Goal: Task Accomplishment & Management: Manage account settings

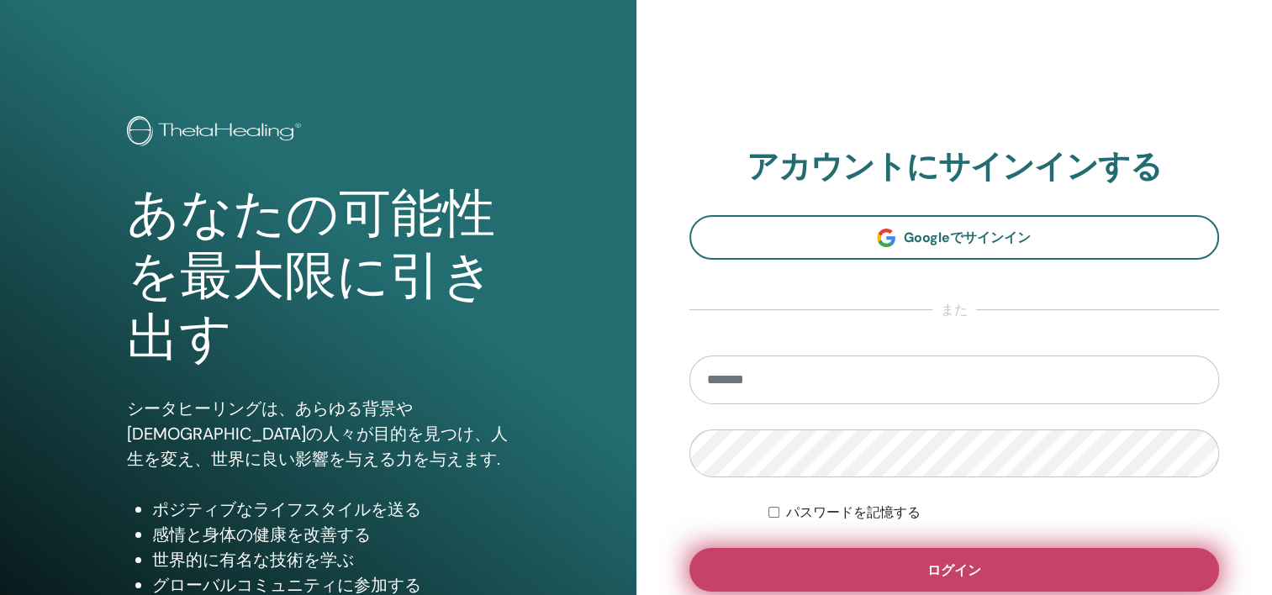
type input "**********"
click at [1103, 576] on button "ログイン" at bounding box center [954, 570] width 530 height 44
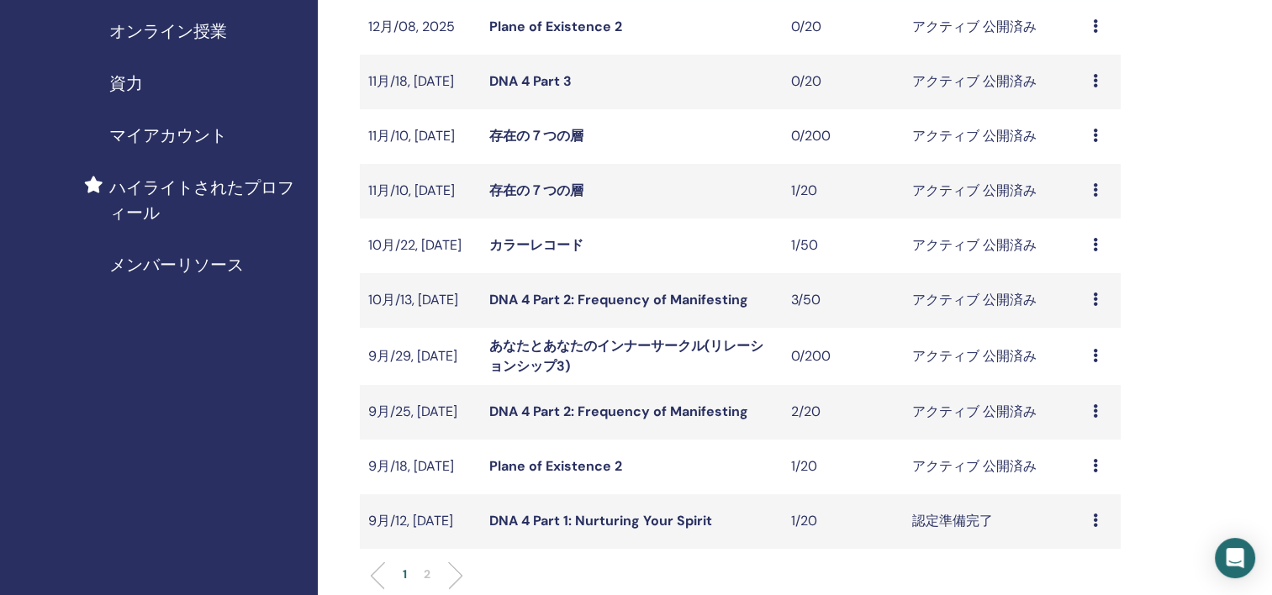
scroll to position [420, 0]
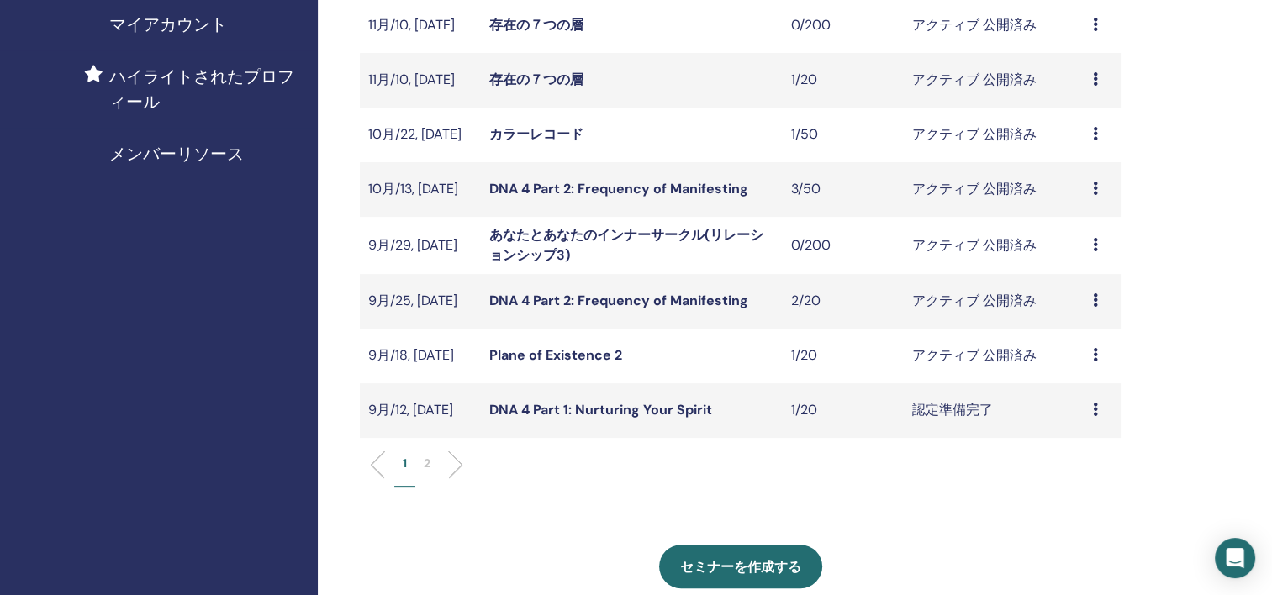
click at [1095, 358] on icon at bounding box center [1095, 354] width 5 height 13
click at [1074, 420] on link "出席者" at bounding box center [1072, 423] width 40 height 18
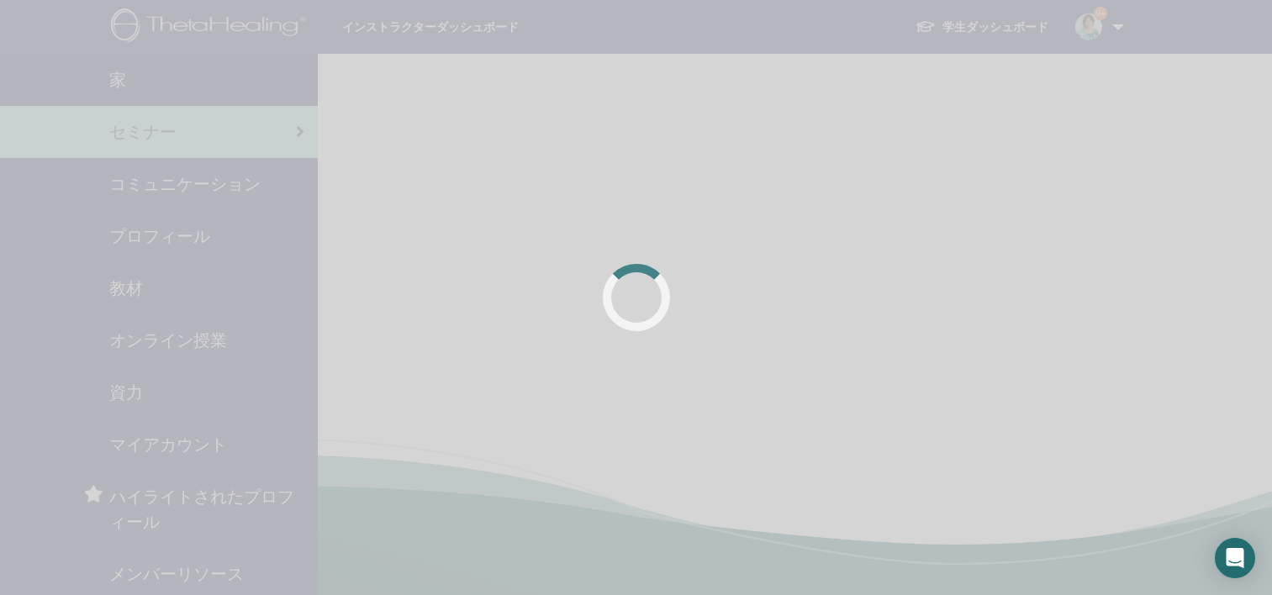
scroll to position [404, 0]
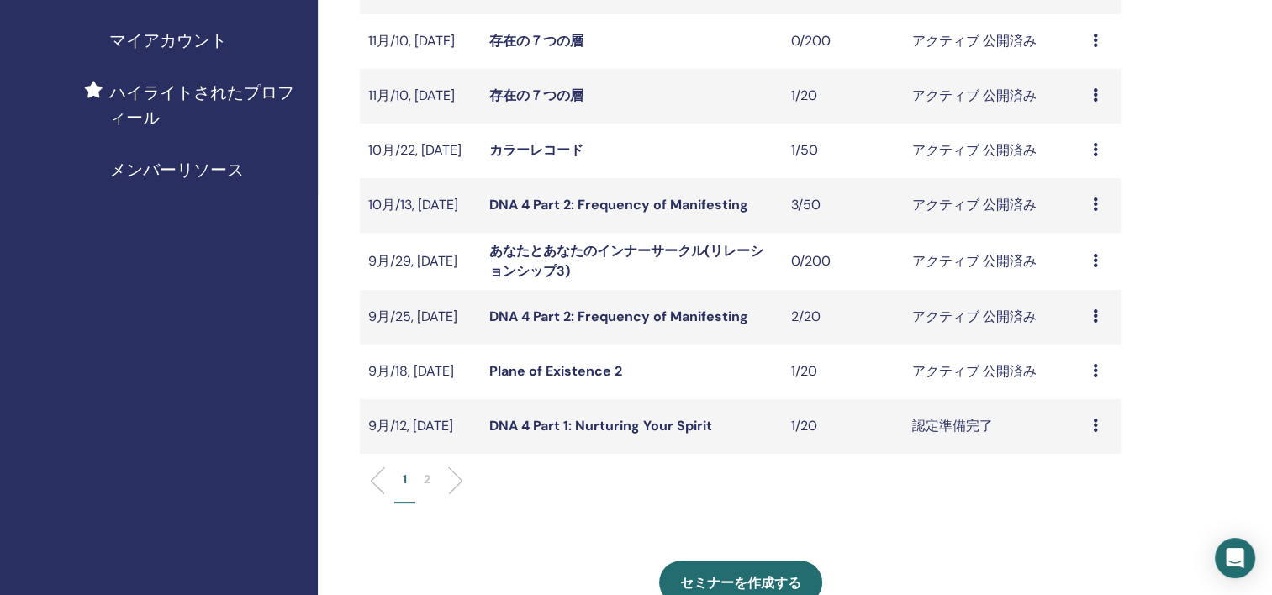
click at [1094, 323] on icon at bounding box center [1095, 315] width 5 height 13
click at [1098, 319] on div "プレビュー 編集 出席者 キャンセル" at bounding box center [1102, 317] width 19 height 20
click at [1095, 303] on td "プレビュー 編集 出席者 キャンセル" at bounding box center [1102, 317] width 36 height 55
click at [1090, 319] on td "プレビュー 編集 出席者 キャンセル" at bounding box center [1102, 317] width 36 height 55
click at [1096, 312] on icon at bounding box center [1095, 315] width 5 height 13
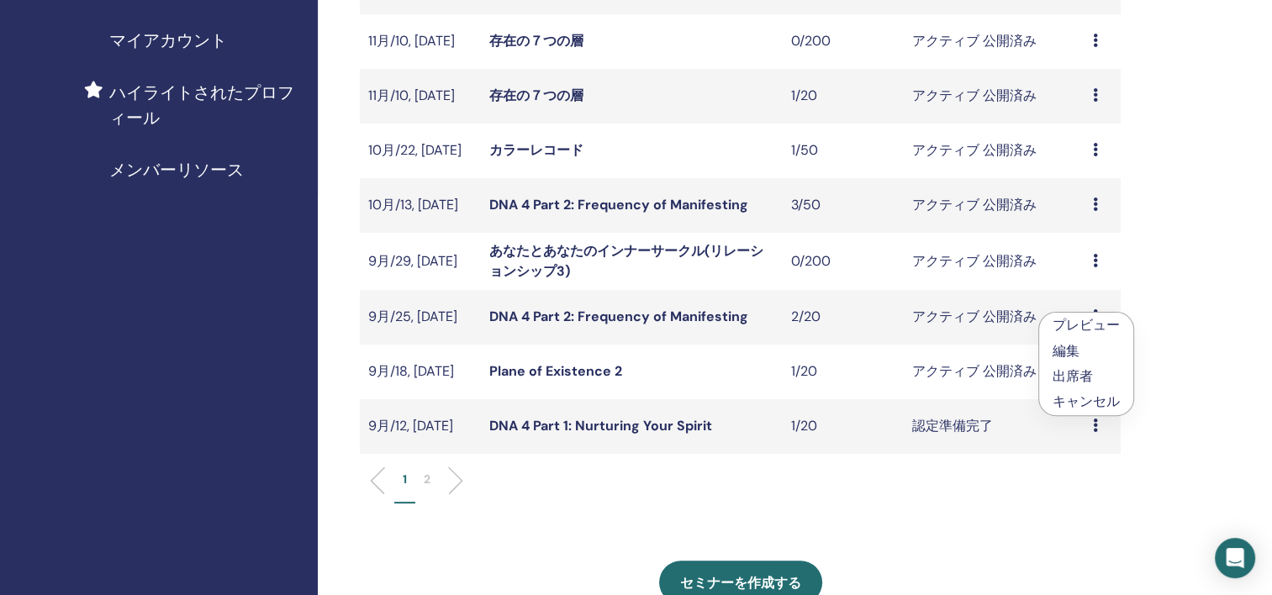
click at [1089, 376] on link "出席者" at bounding box center [1073, 376] width 40 height 18
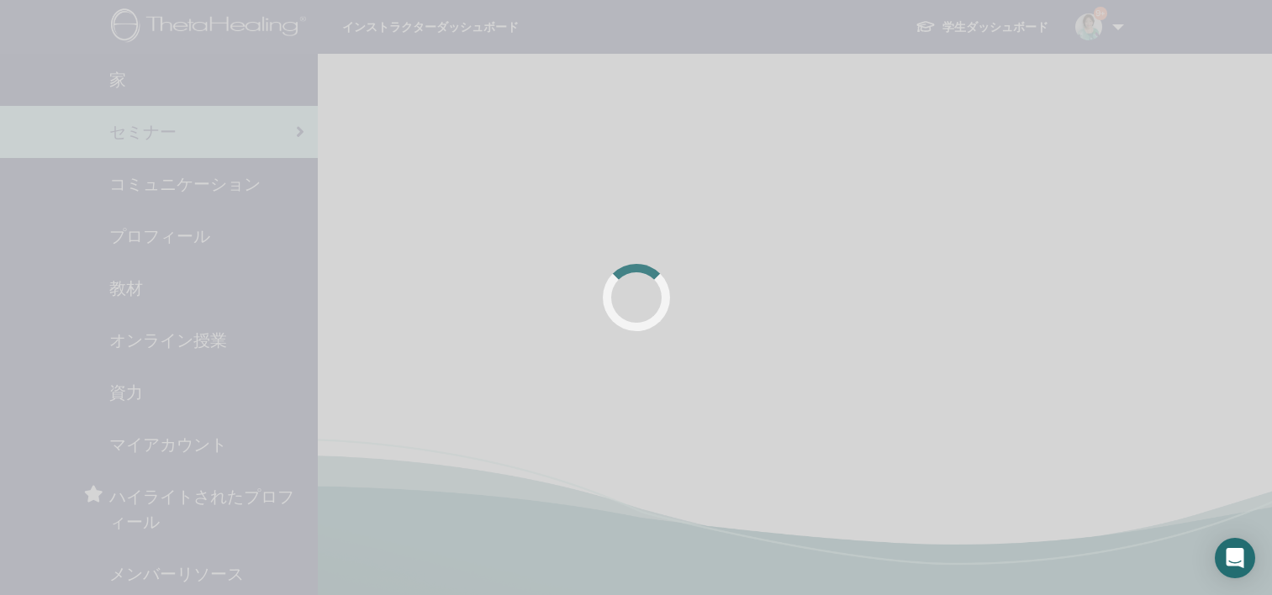
scroll to position [404, 0]
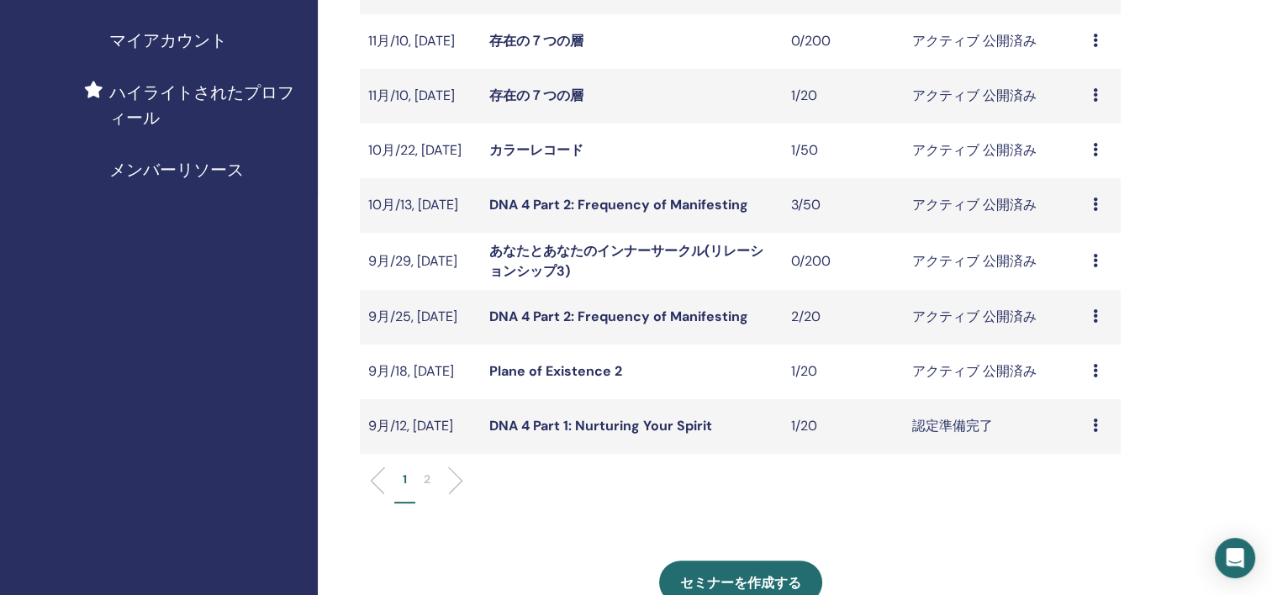
click at [1093, 373] on icon at bounding box center [1095, 370] width 5 height 13
click at [1083, 441] on link "出席者" at bounding box center [1069, 439] width 40 height 18
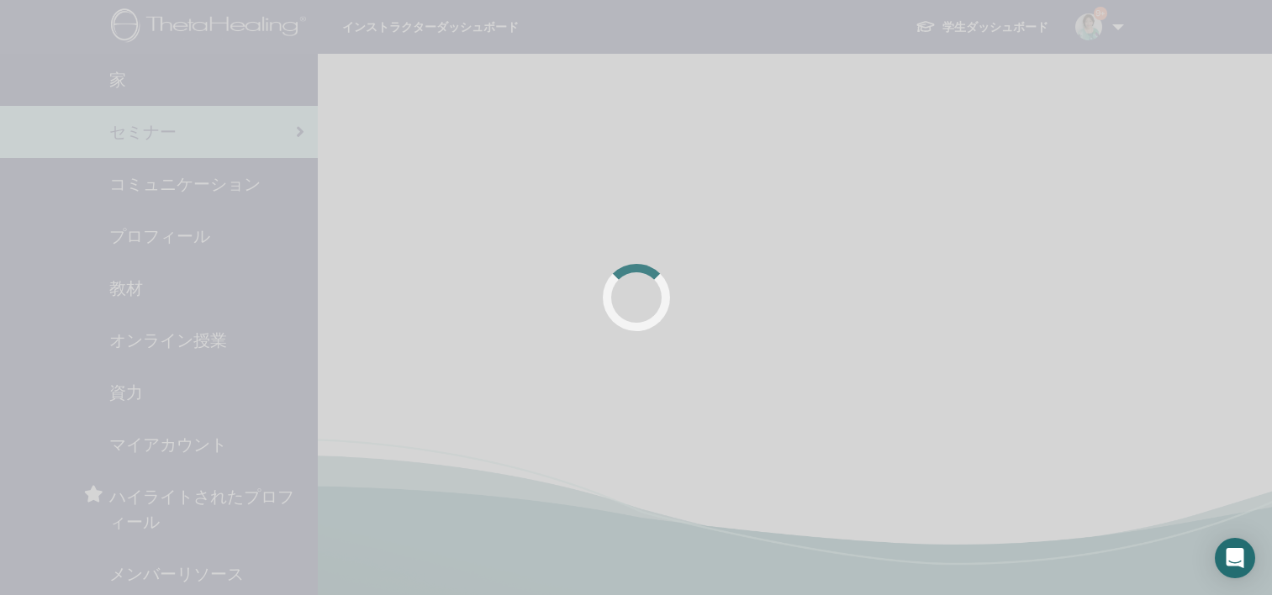
scroll to position [404, 0]
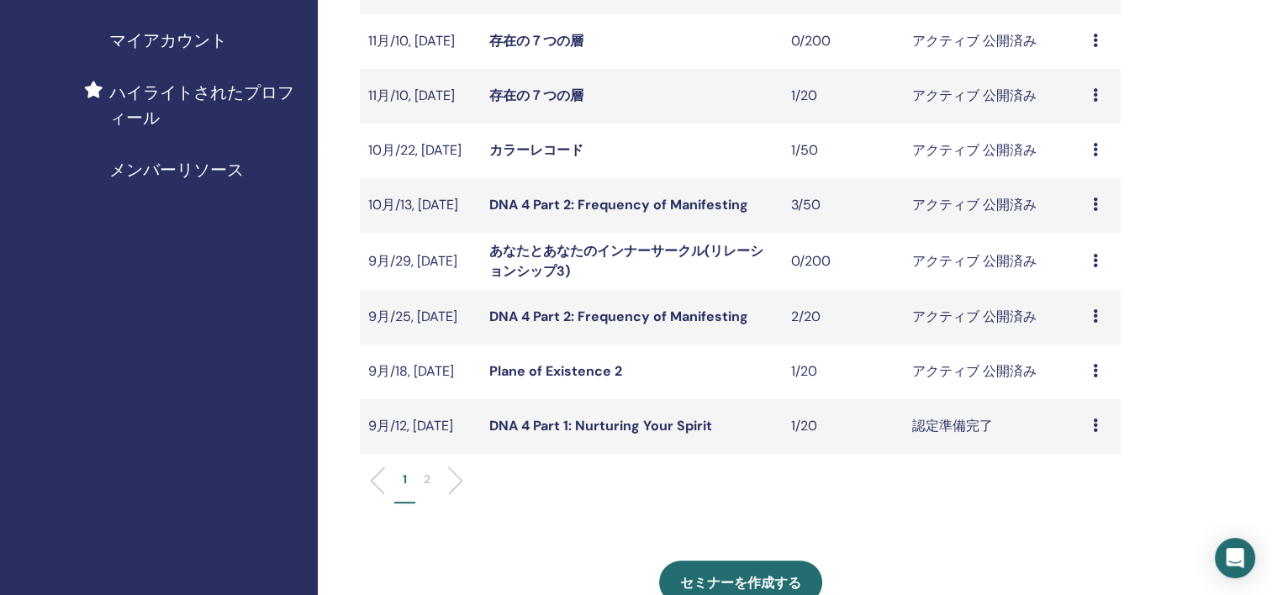
click at [1091, 319] on td "プレビュー 編集 出席者 キャンセル" at bounding box center [1102, 317] width 36 height 55
click at [1102, 317] on div "プレビュー 編集 出席者 キャンセル" at bounding box center [1102, 317] width 19 height 20
click at [1083, 386] on link "出席者" at bounding box center [1078, 382] width 40 height 18
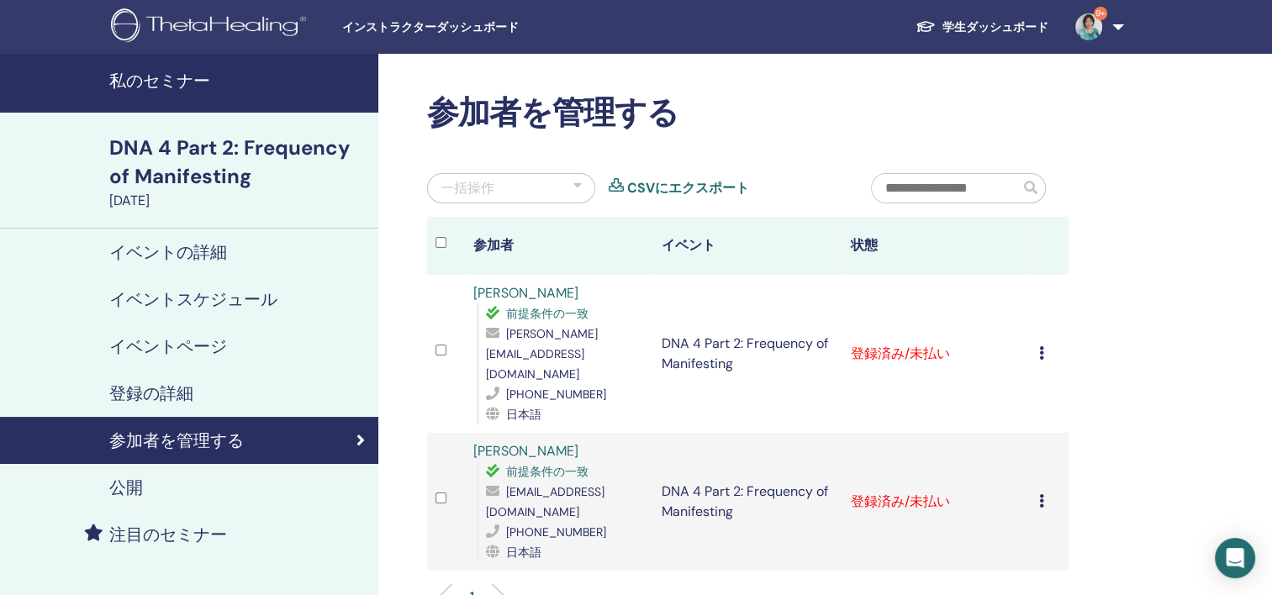
click at [1040, 346] on icon at bounding box center [1041, 352] width 5 height 13
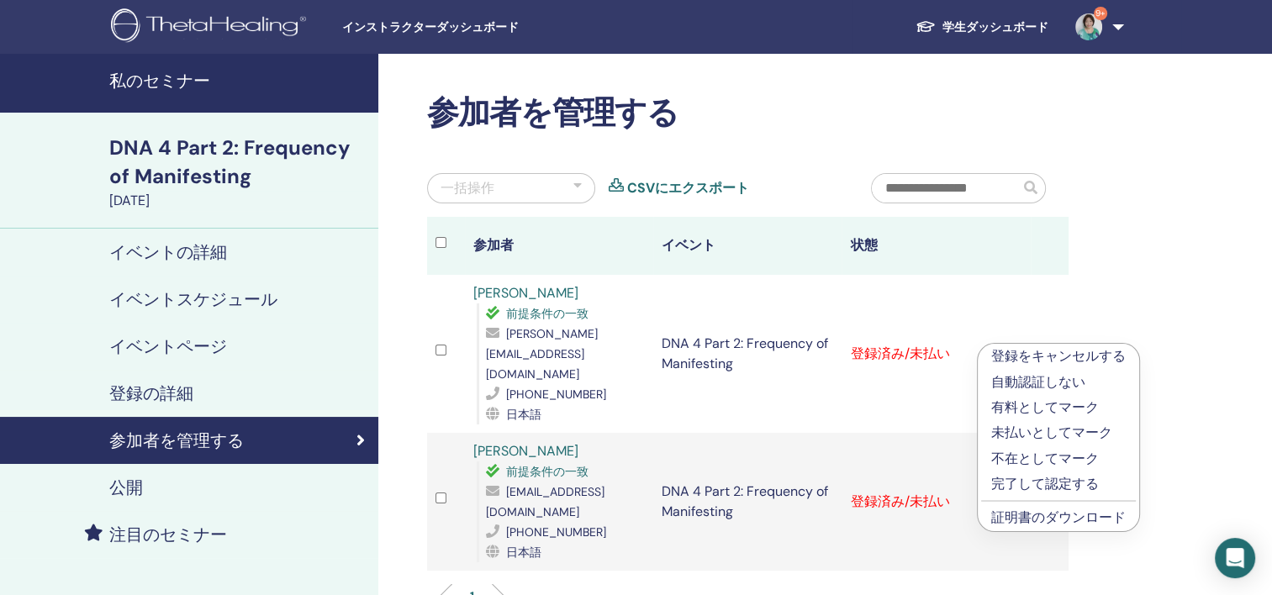
click at [1079, 520] on link "証明書のダウンロード" at bounding box center [1058, 518] width 135 height 18
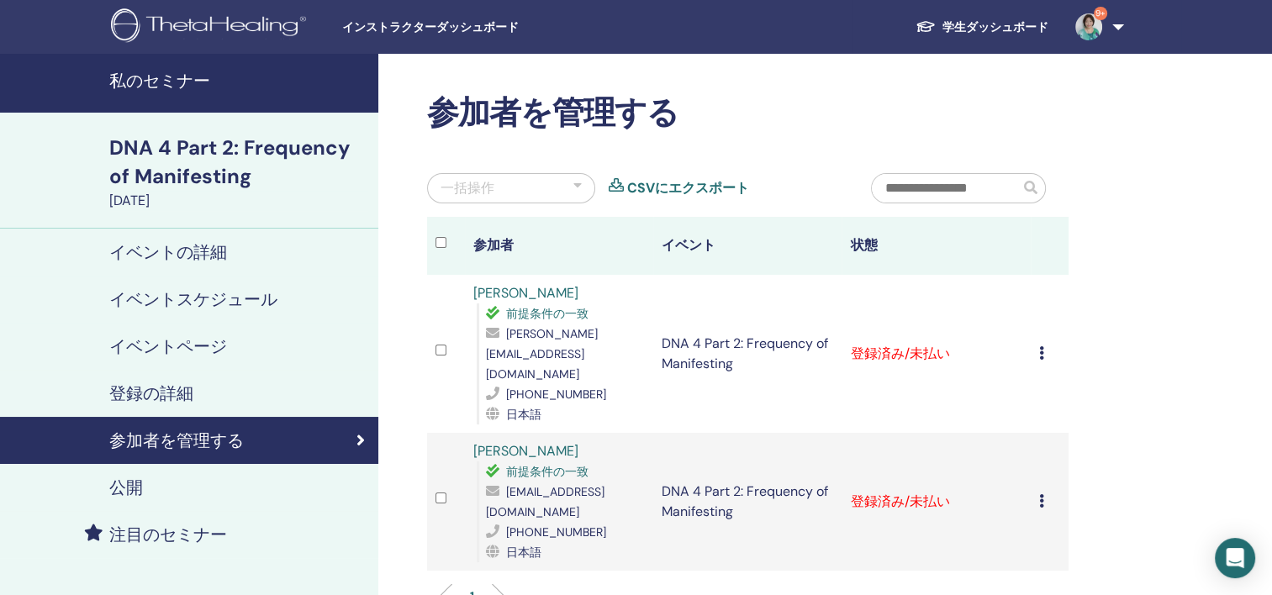
click at [1039, 494] on icon at bounding box center [1041, 500] width 5 height 13
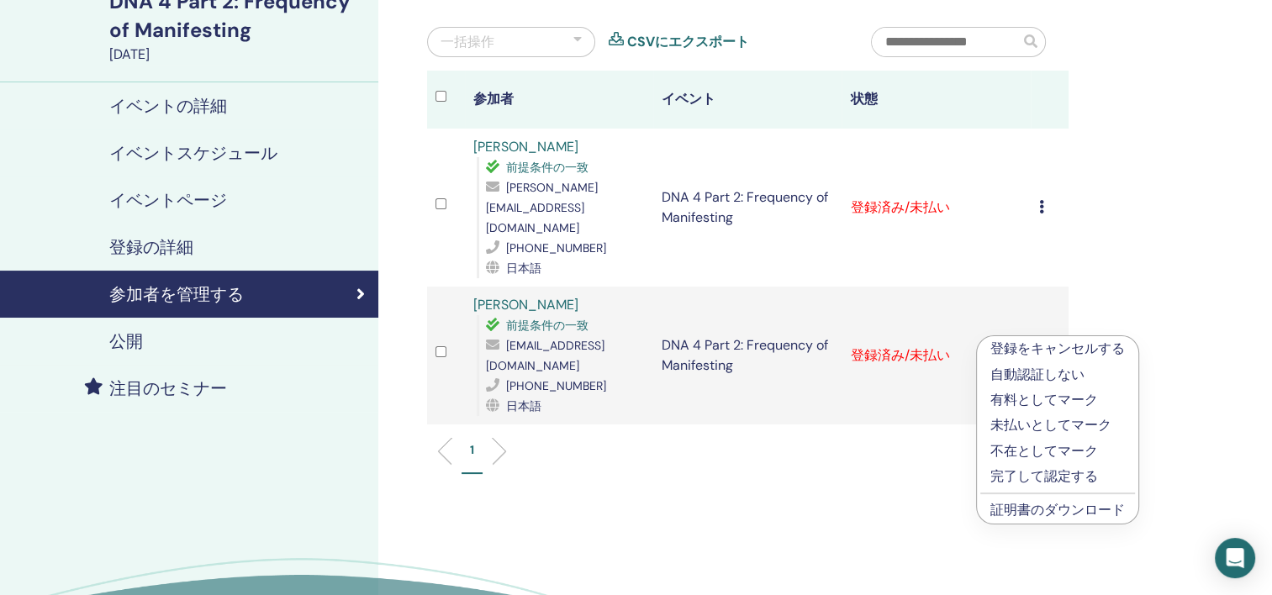
scroll to position [168, 0]
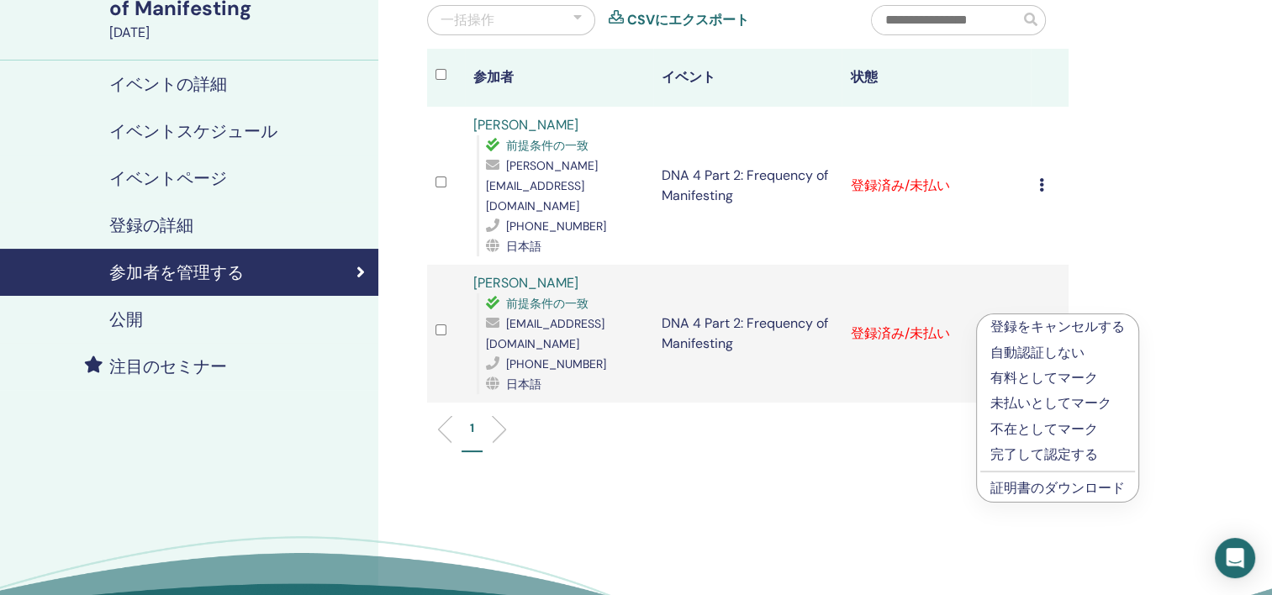
click at [1041, 493] on link "証明書のダウンロード" at bounding box center [1057, 488] width 135 height 18
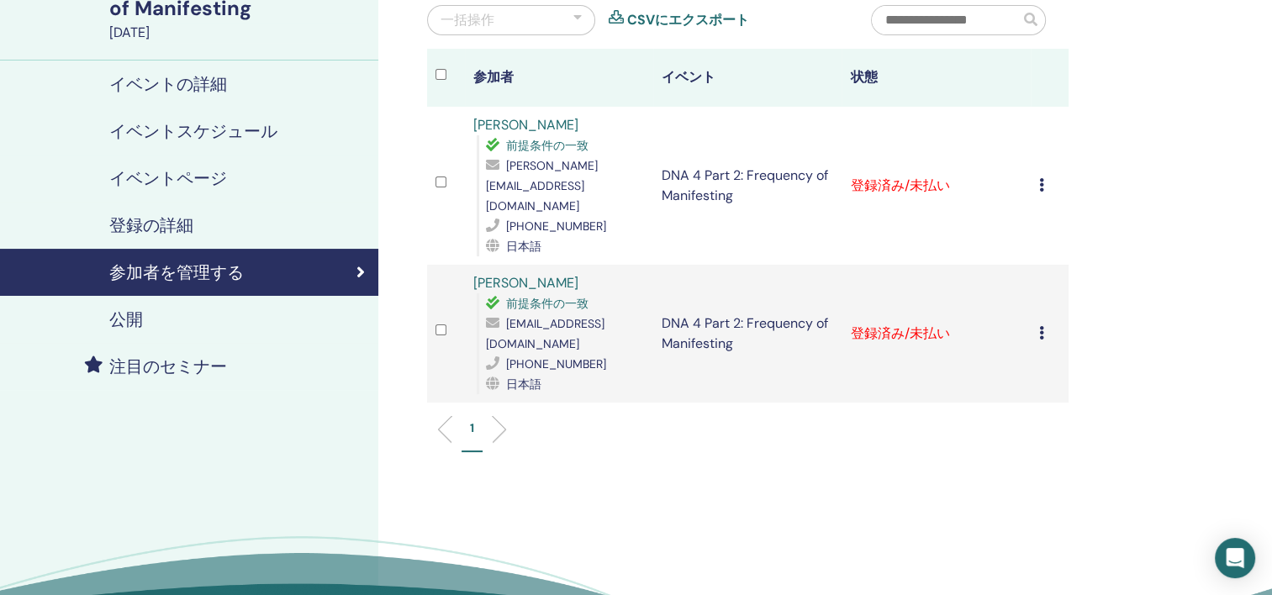
click at [1040, 178] on icon at bounding box center [1041, 184] width 5 height 13
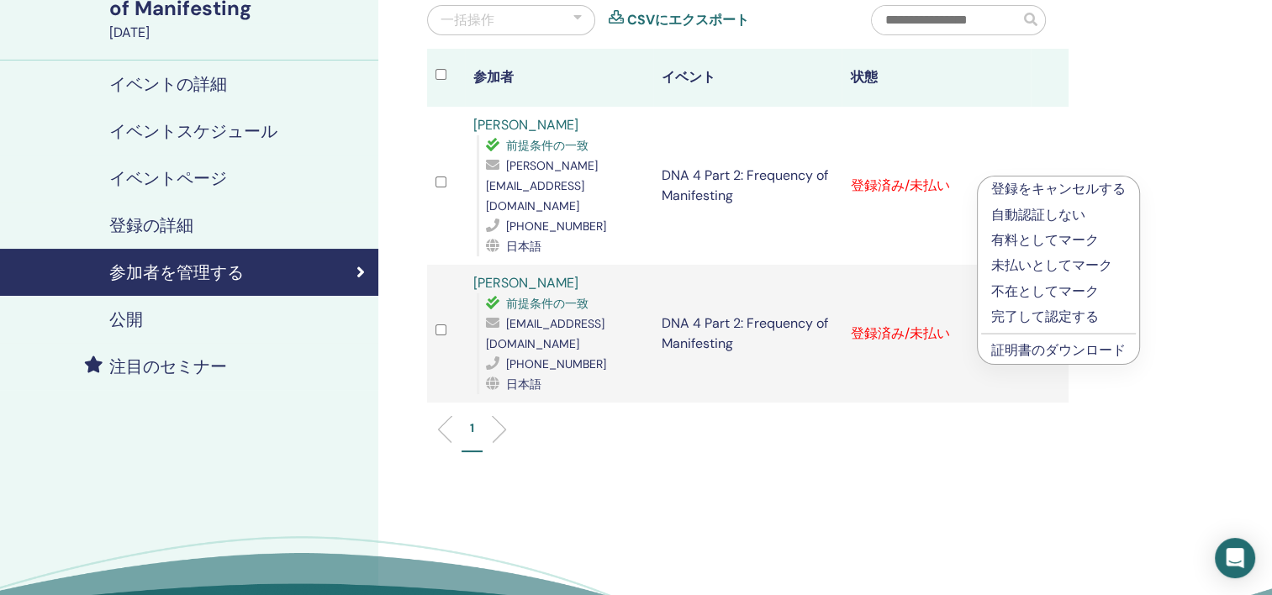
click at [1049, 358] on link "証明書のダウンロード" at bounding box center [1058, 350] width 135 height 18
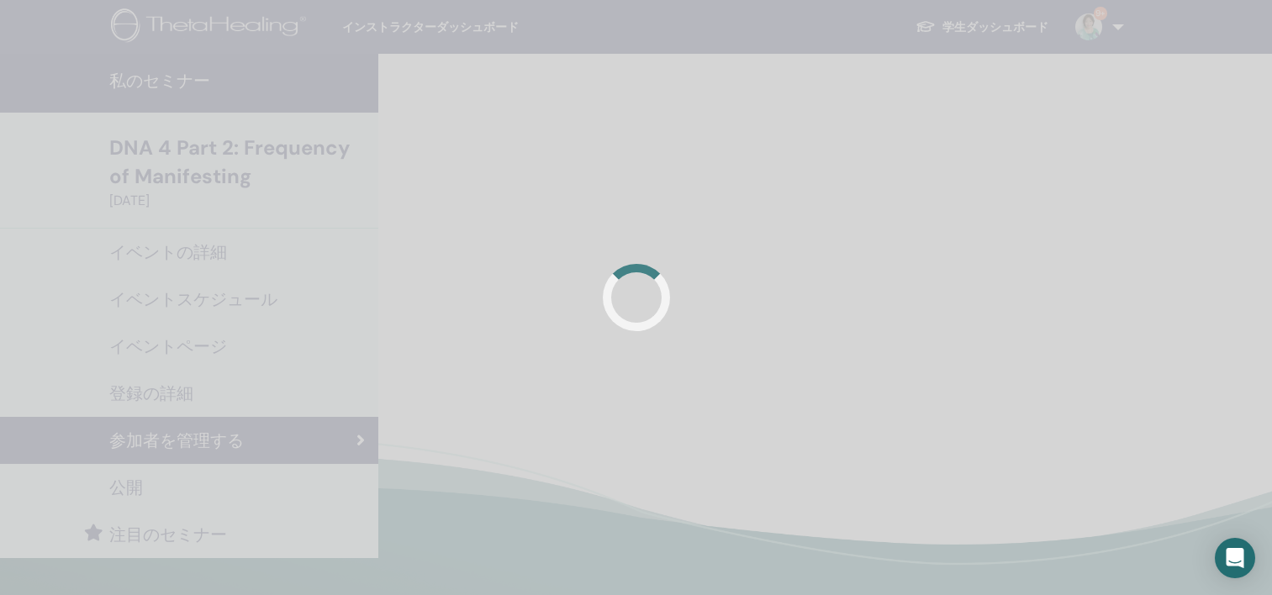
scroll to position [168, 0]
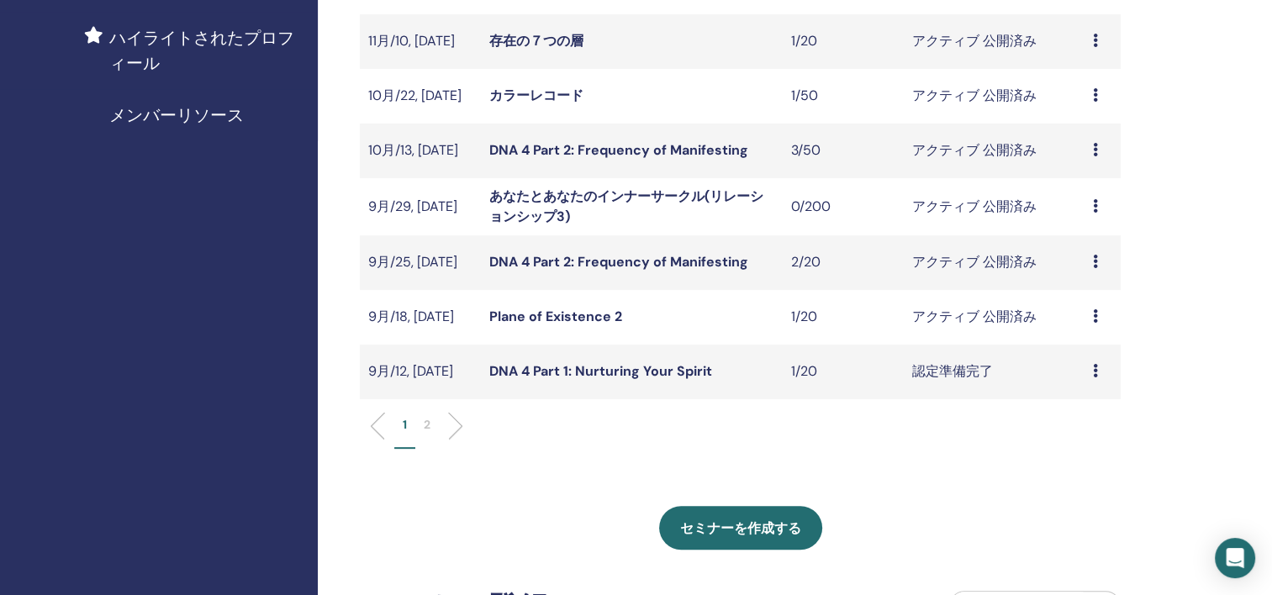
scroll to position [488, 0]
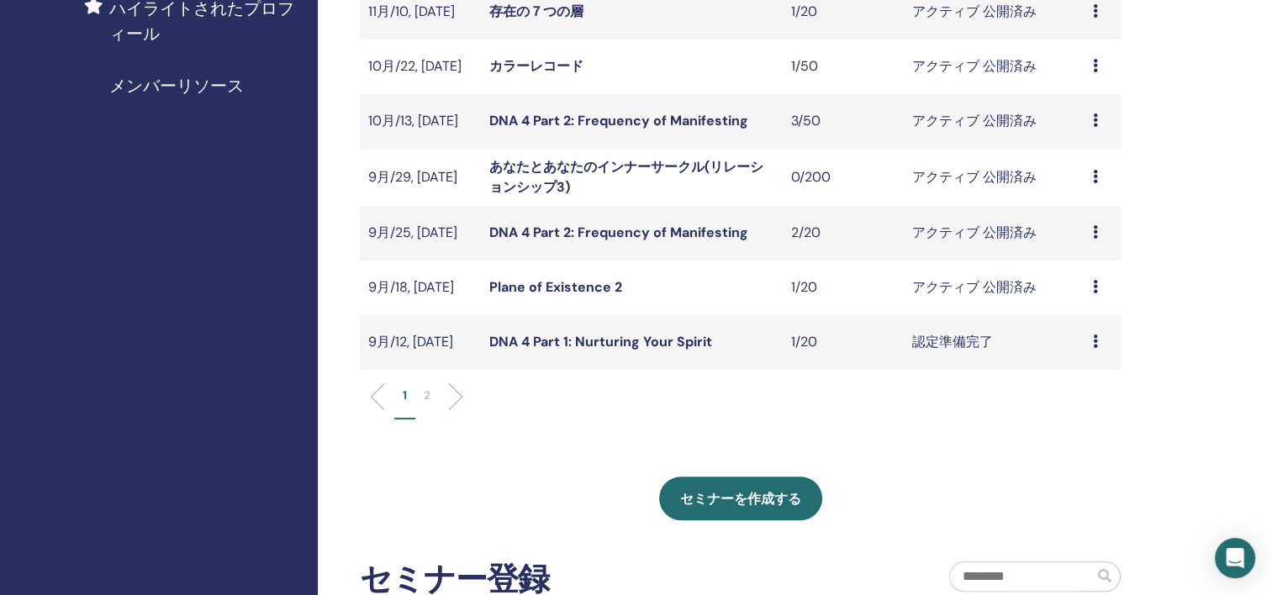
click at [1095, 287] on icon at bounding box center [1095, 286] width 5 height 13
click at [1050, 359] on li "出席者" at bounding box center [1085, 352] width 94 height 25
click at [1094, 284] on icon at bounding box center [1095, 286] width 5 height 13
click at [1051, 353] on link "出席者" at bounding box center [1070, 349] width 40 height 18
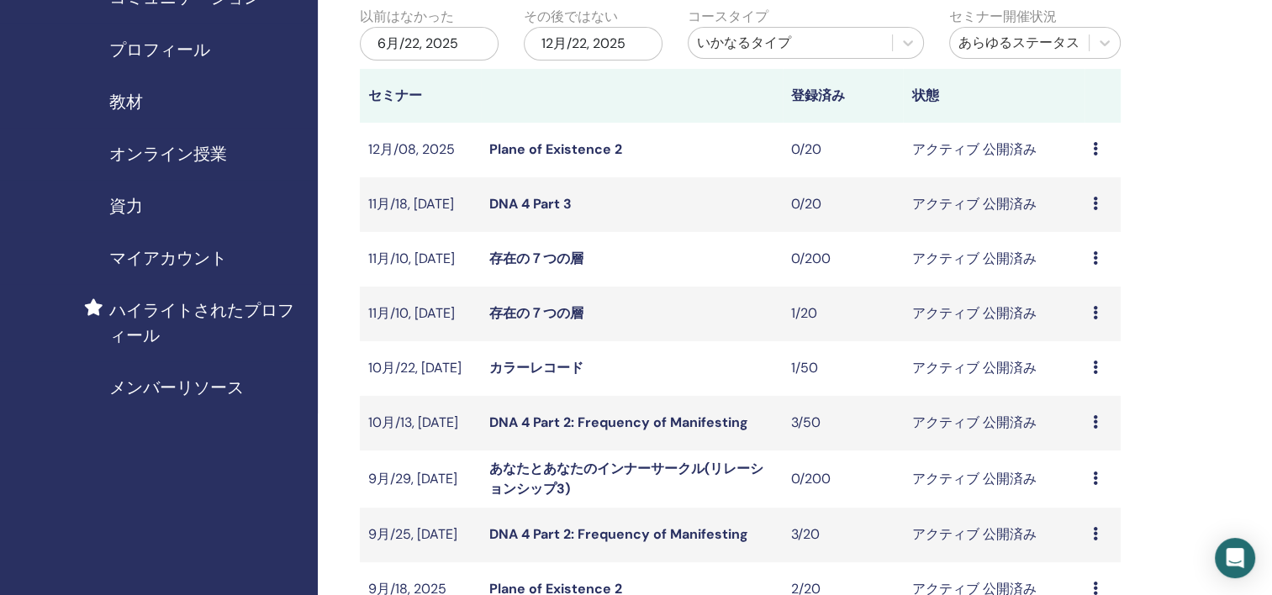
scroll to position [336, 0]
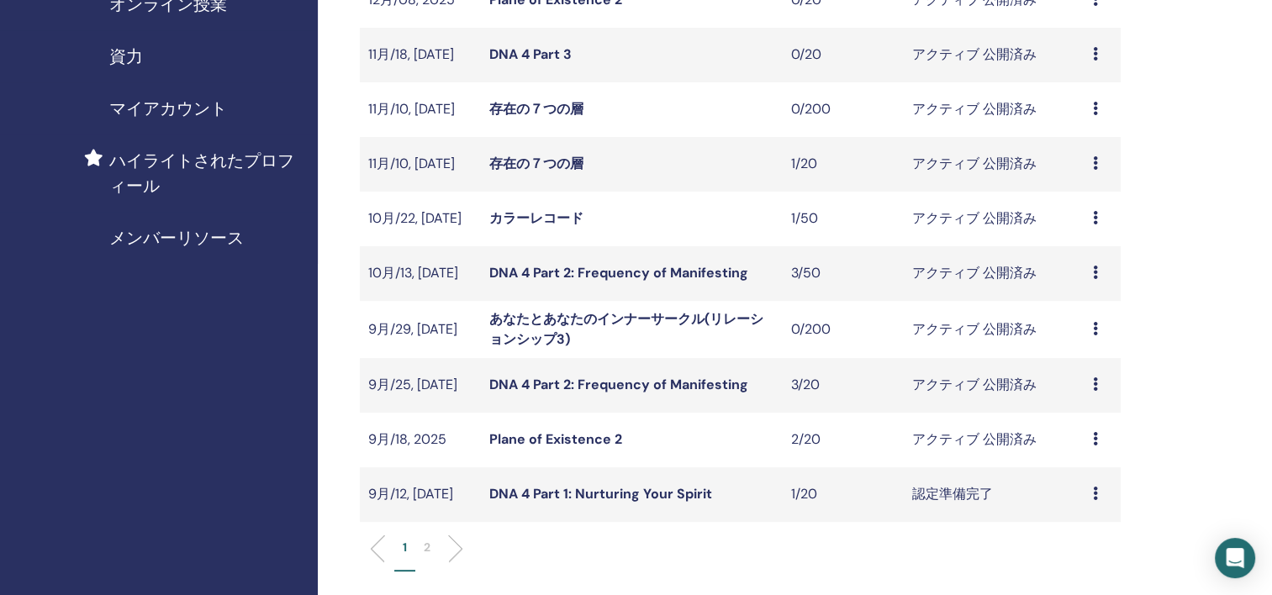
click at [1097, 440] on icon at bounding box center [1095, 438] width 5 height 13
click at [1073, 505] on link "出席者" at bounding box center [1073, 504] width 40 height 18
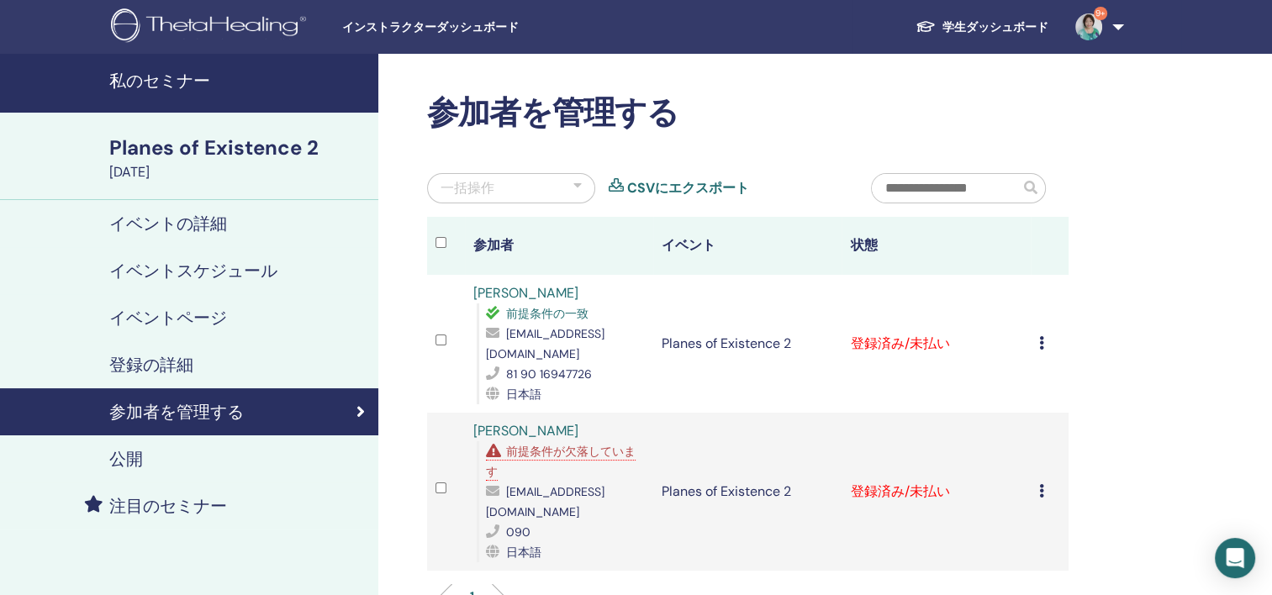
click at [1039, 336] on icon at bounding box center [1041, 342] width 5 height 13
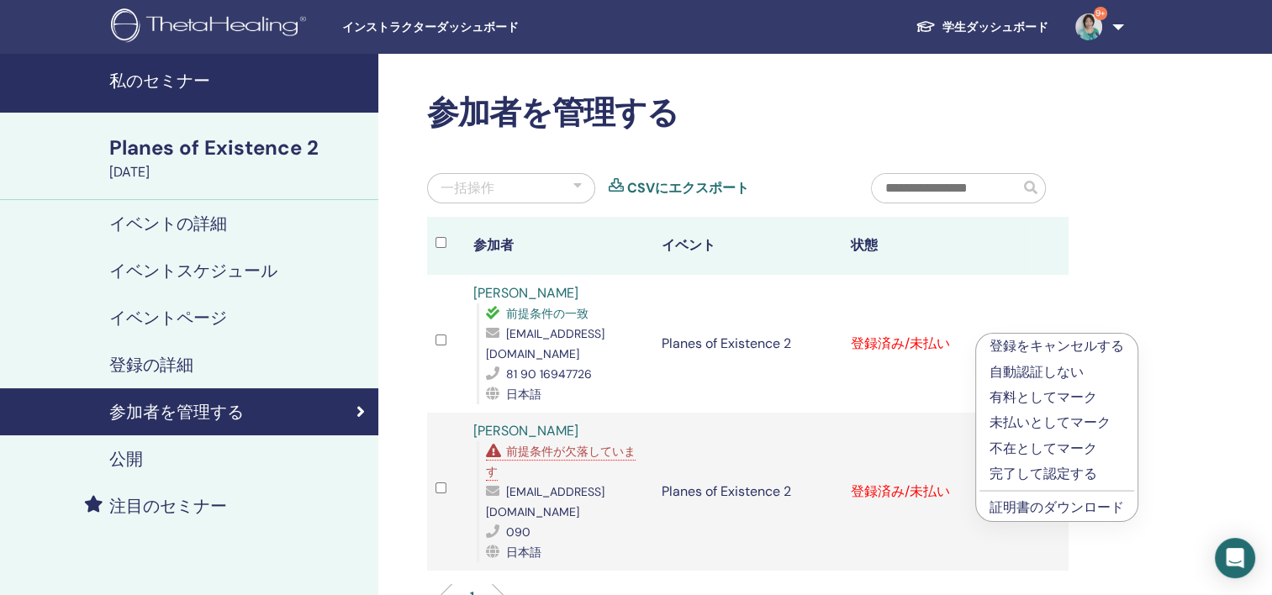
click at [1079, 511] on link "証明書のダウンロード" at bounding box center [1056, 508] width 135 height 18
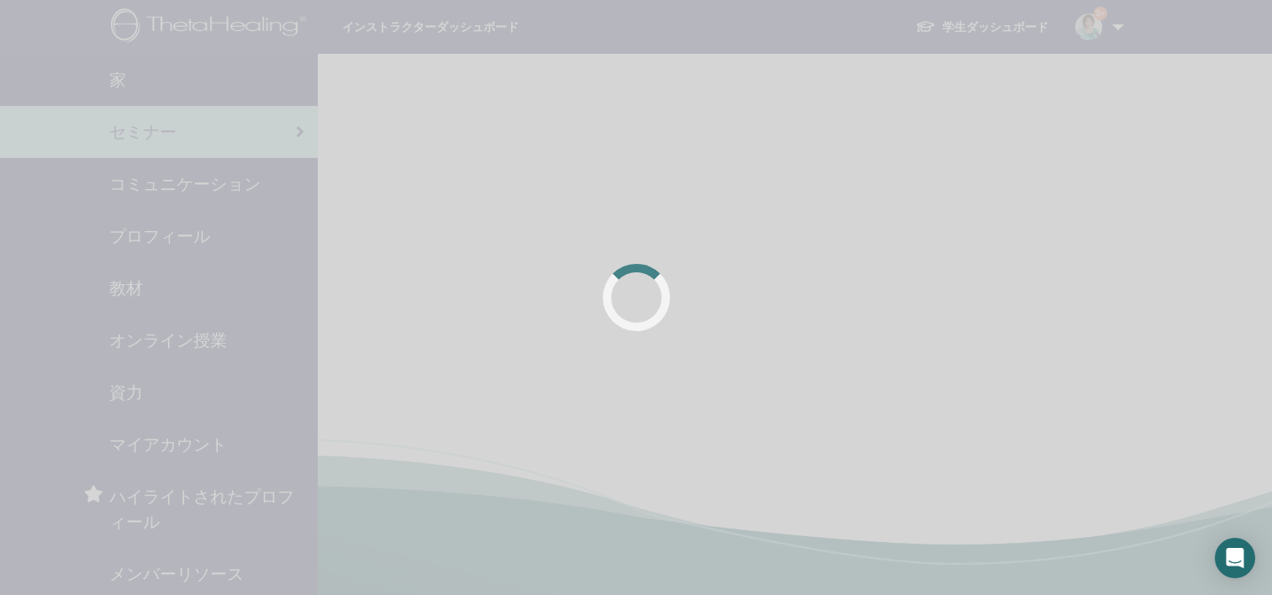
scroll to position [335, 0]
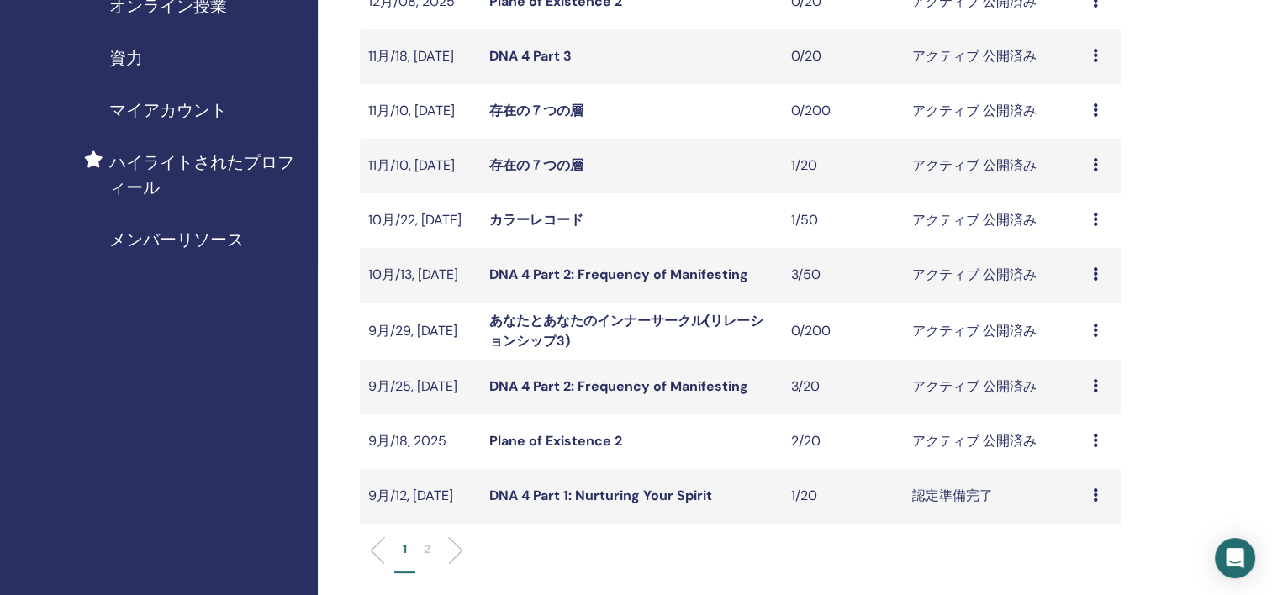
click at [1096, 383] on icon at bounding box center [1095, 385] width 5 height 13
click at [1088, 449] on link "出席者" at bounding box center [1073, 448] width 40 height 18
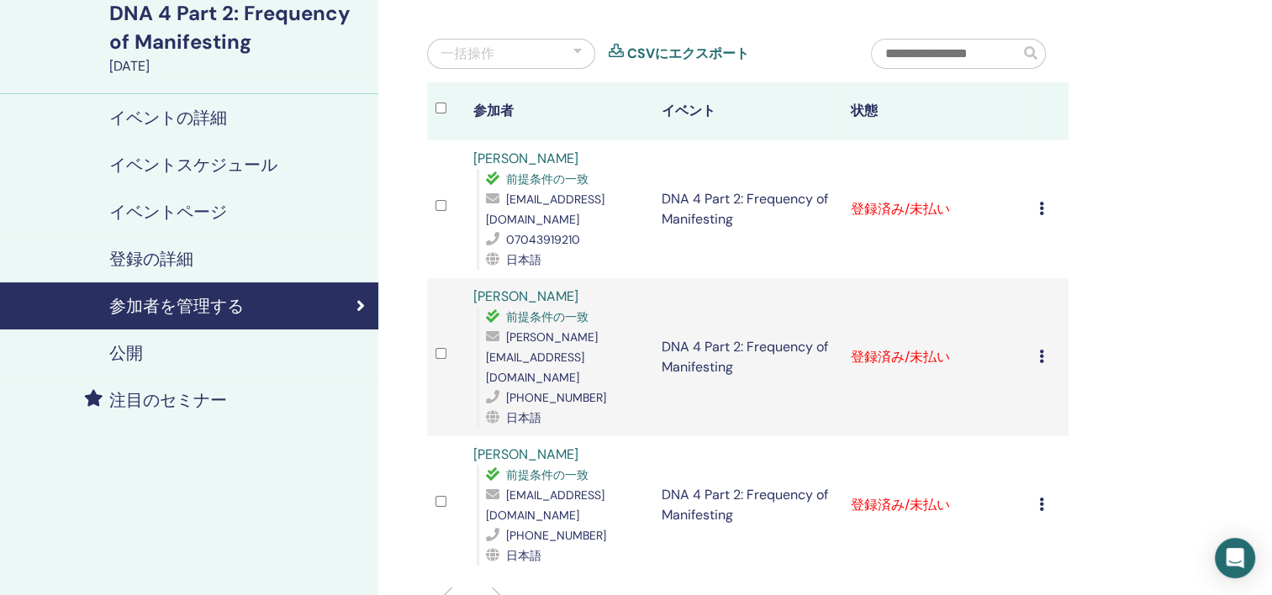
scroll to position [168, 0]
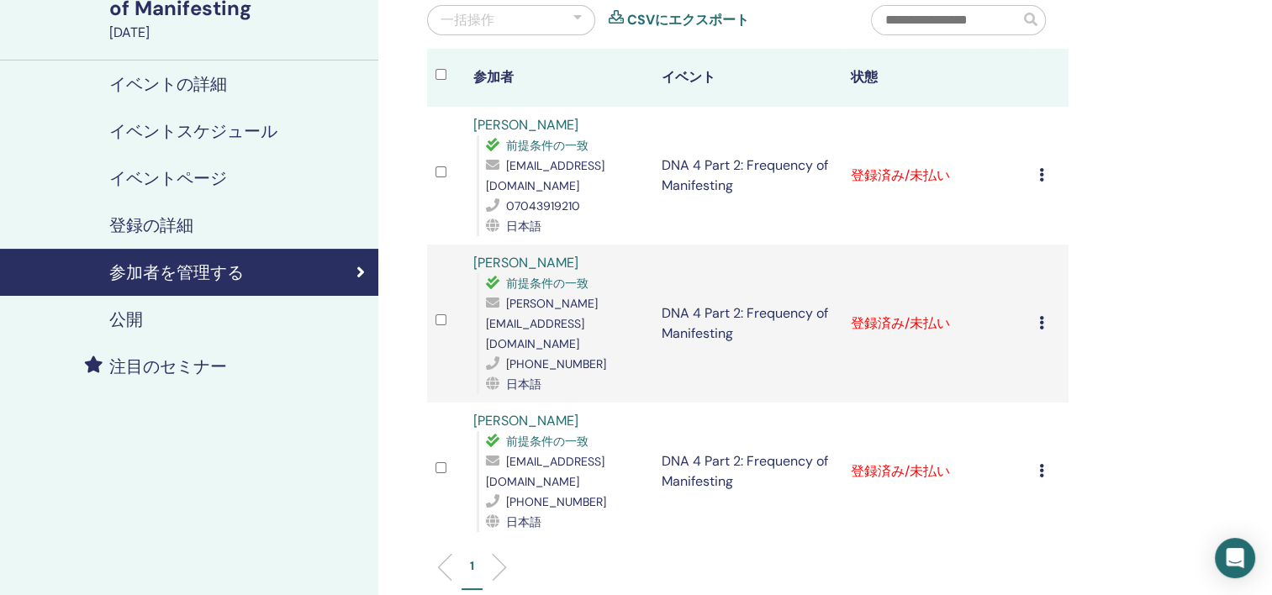
click at [1043, 168] on icon at bounding box center [1041, 174] width 5 height 13
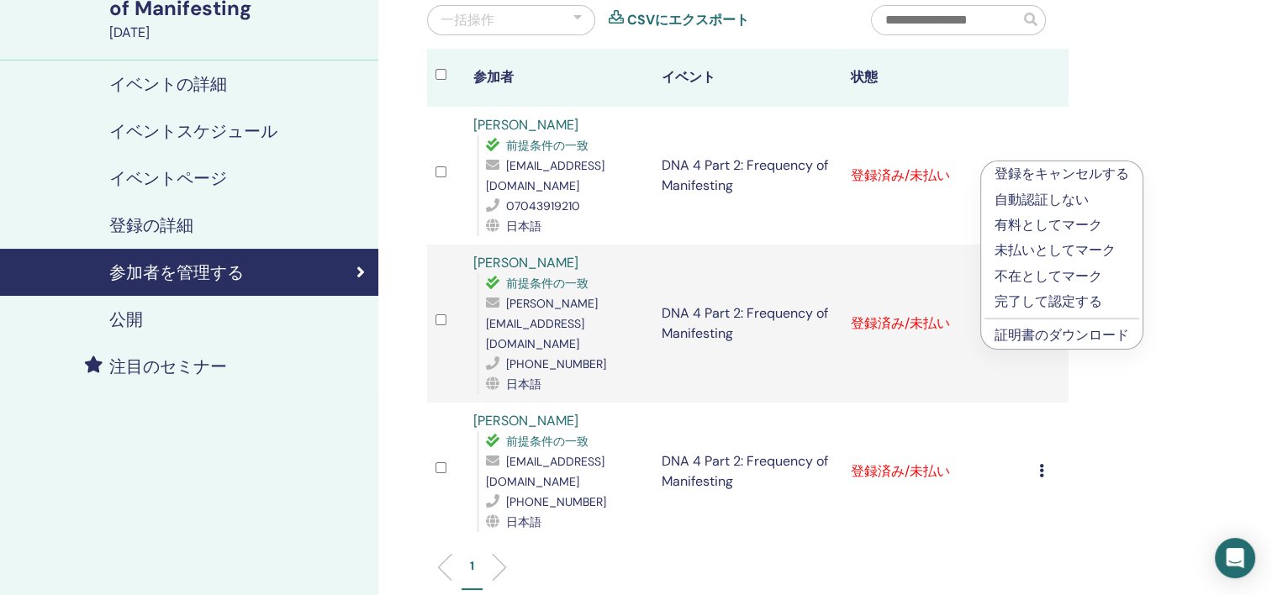
click at [1043, 332] on link "証明書のダウンロード" at bounding box center [1062, 335] width 135 height 18
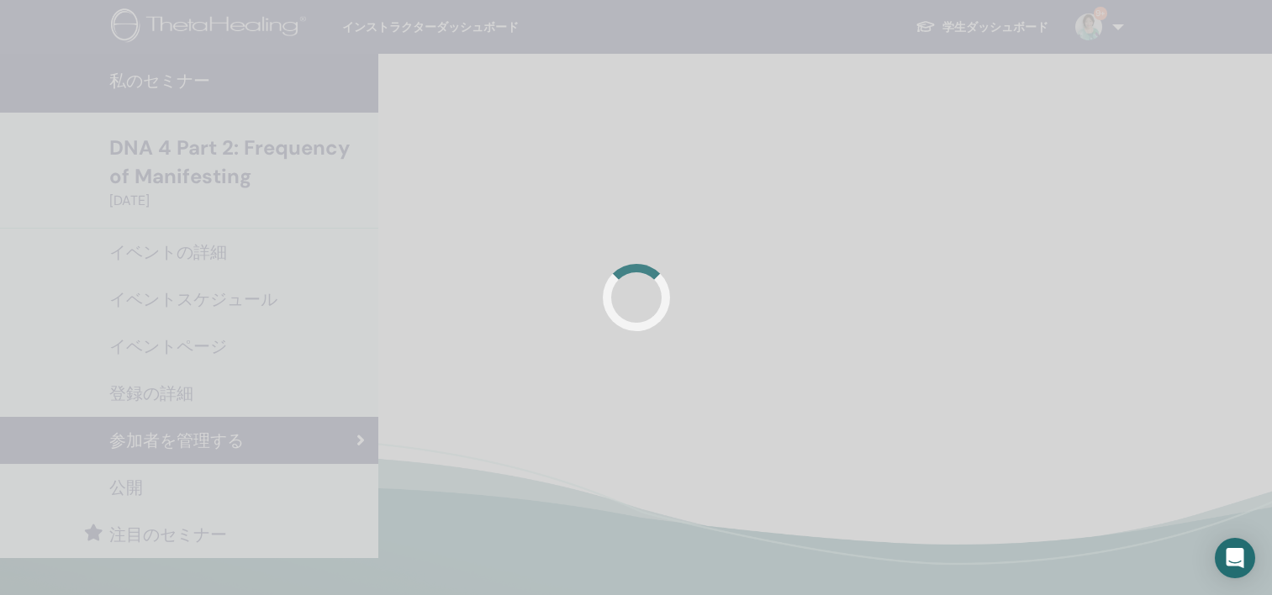
scroll to position [168, 0]
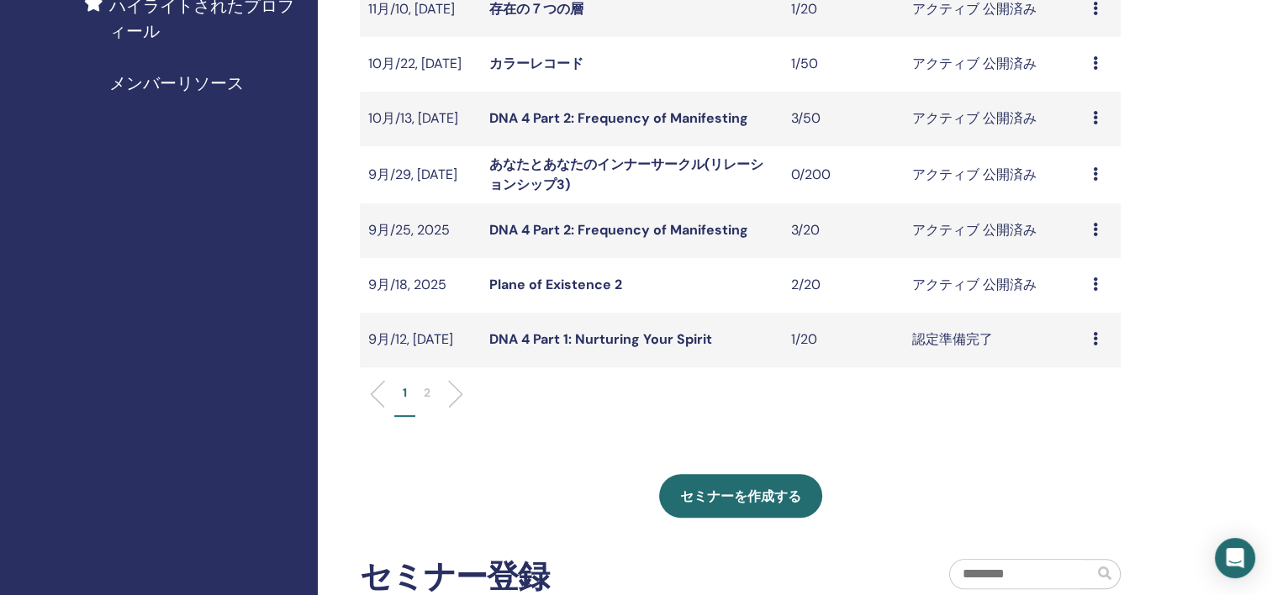
scroll to position [501, 0]
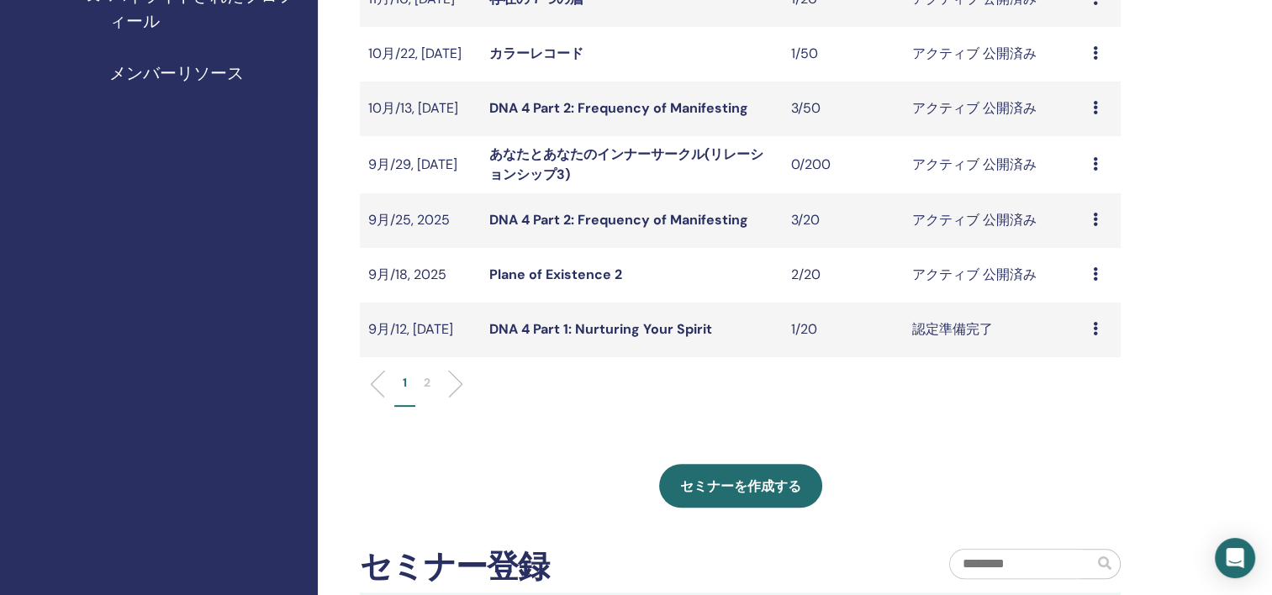
click at [1096, 332] on icon at bounding box center [1095, 328] width 5 height 13
click at [1083, 396] on link "出席者" at bounding box center [1073, 397] width 40 height 18
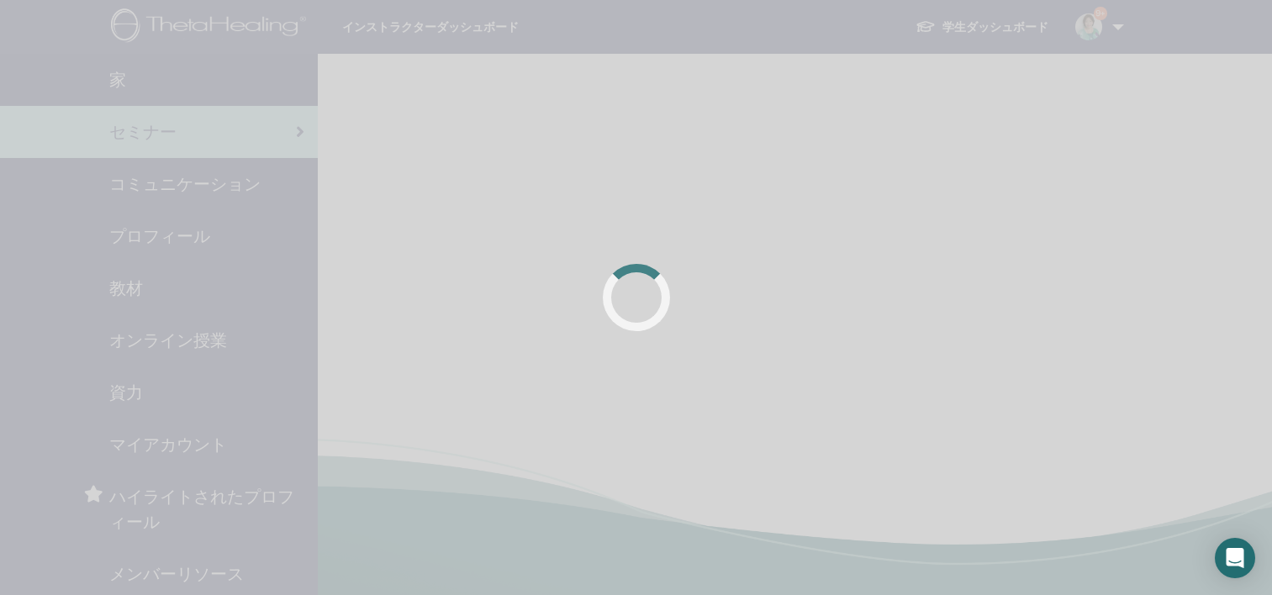
scroll to position [404, 0]
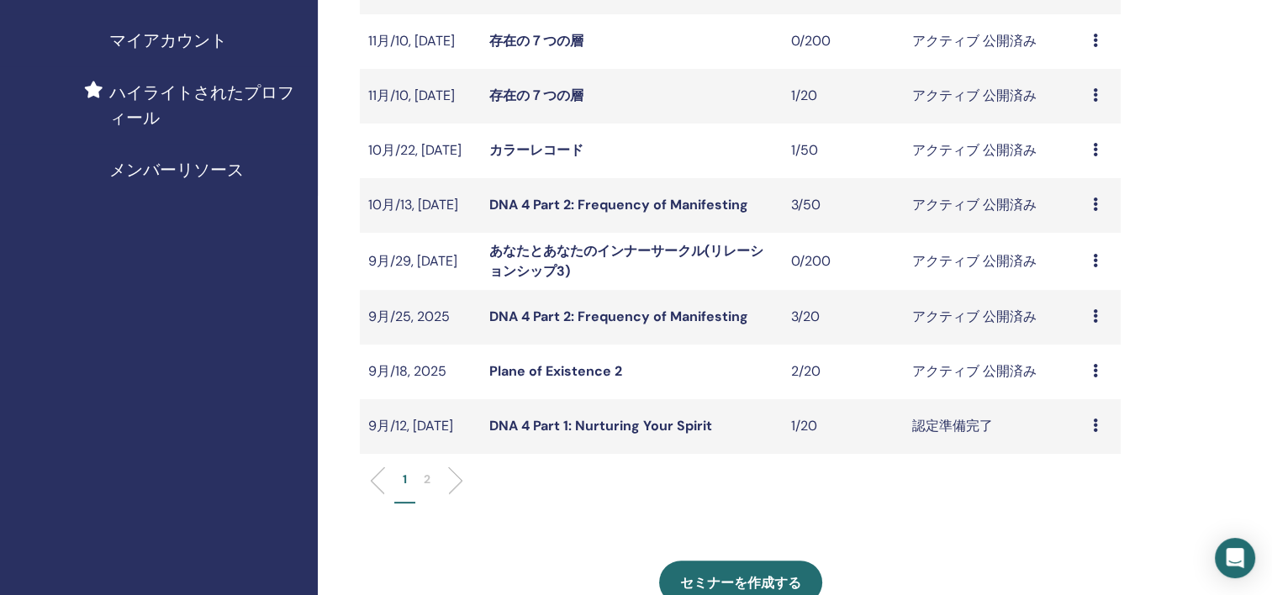
click at [1096, 426] on icon at bounding box center [1095, 425] width 5 height 13
click at [997, 486] on ul "1 2" at bounding box center [740, 487] width 732 height 33
click at [1093, 422] on icon at bounding box center [1095, 425] width 5 height 13
click at [972, 493] on ul "1 2" at bounding box center [740, 487] width 732 height 33
click at [1095, 367] on icon at bounding box center [1095, 370] width 5 height 13
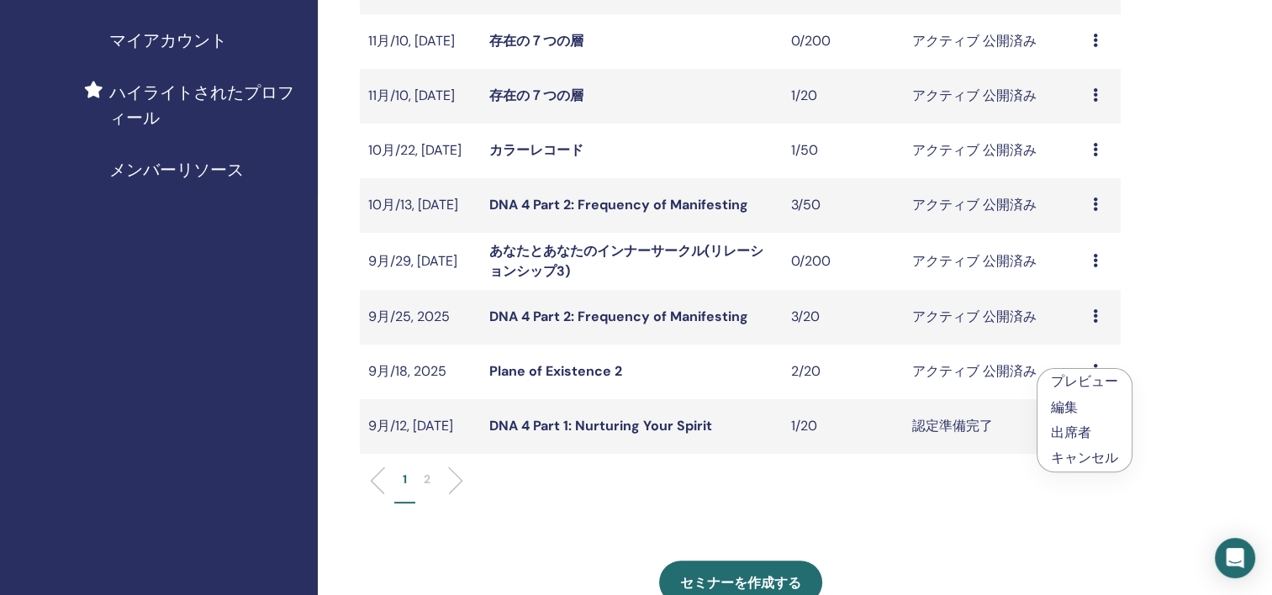
click at [941, 550] on div "私のセミナー フィルターをカスタマイズして、今後 3 か月以降に開催されるセミナーを検索したり、3 か月以上前のセミナーをチェックしたりできます。 以前はなか…" at bounding box center [740, 343] width 761 height 1306
click at [1099, 312] on div "プレビュー 編集 出席者 キャンセル" at bounding box center [1102, 317] width 19 height 20
click at [1173, 318] on div "私のセミナー フィルターをカスタマイズして、今後 3 か月以降に開催されるセミナーを検索したり、3 か月以上前のセミナーをチェックしたりできます。 以前はなか…" at bounding box center [795, 439] width 954 height 1581
click at [1096, 422] on icon at bounding box center [1095, 425] width 5 height 13
click at [1069, 462] on link "編集" at bounding box center [1066, 462] width 27 height 18
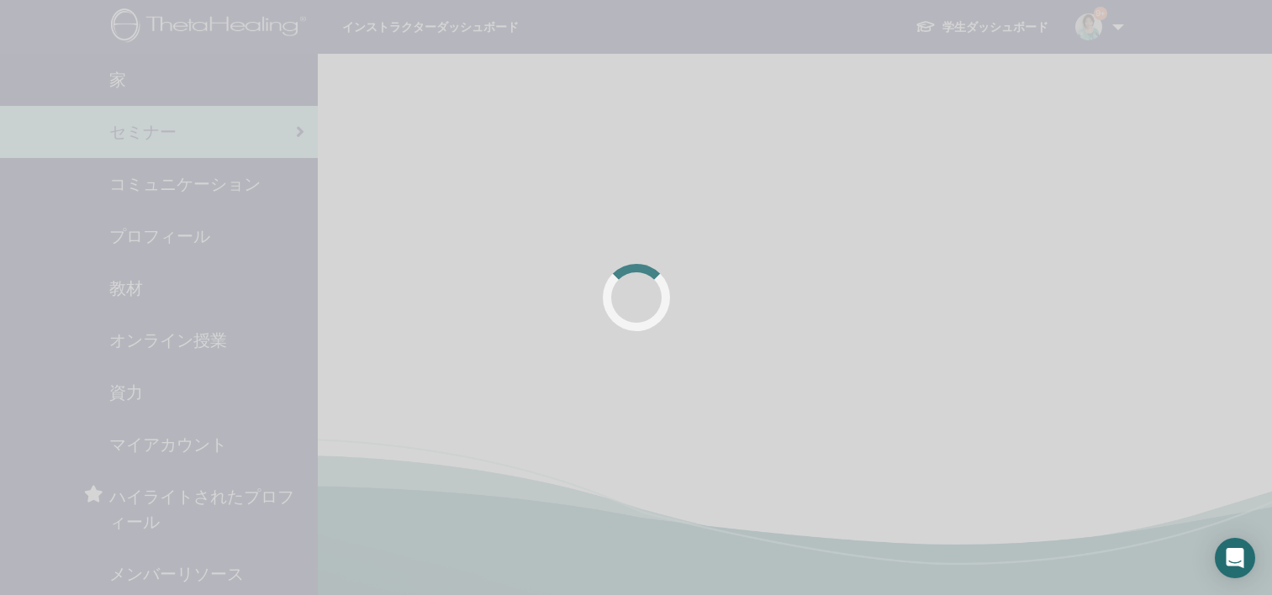
scroll to position [404, 0]
